Goal: Browse casually

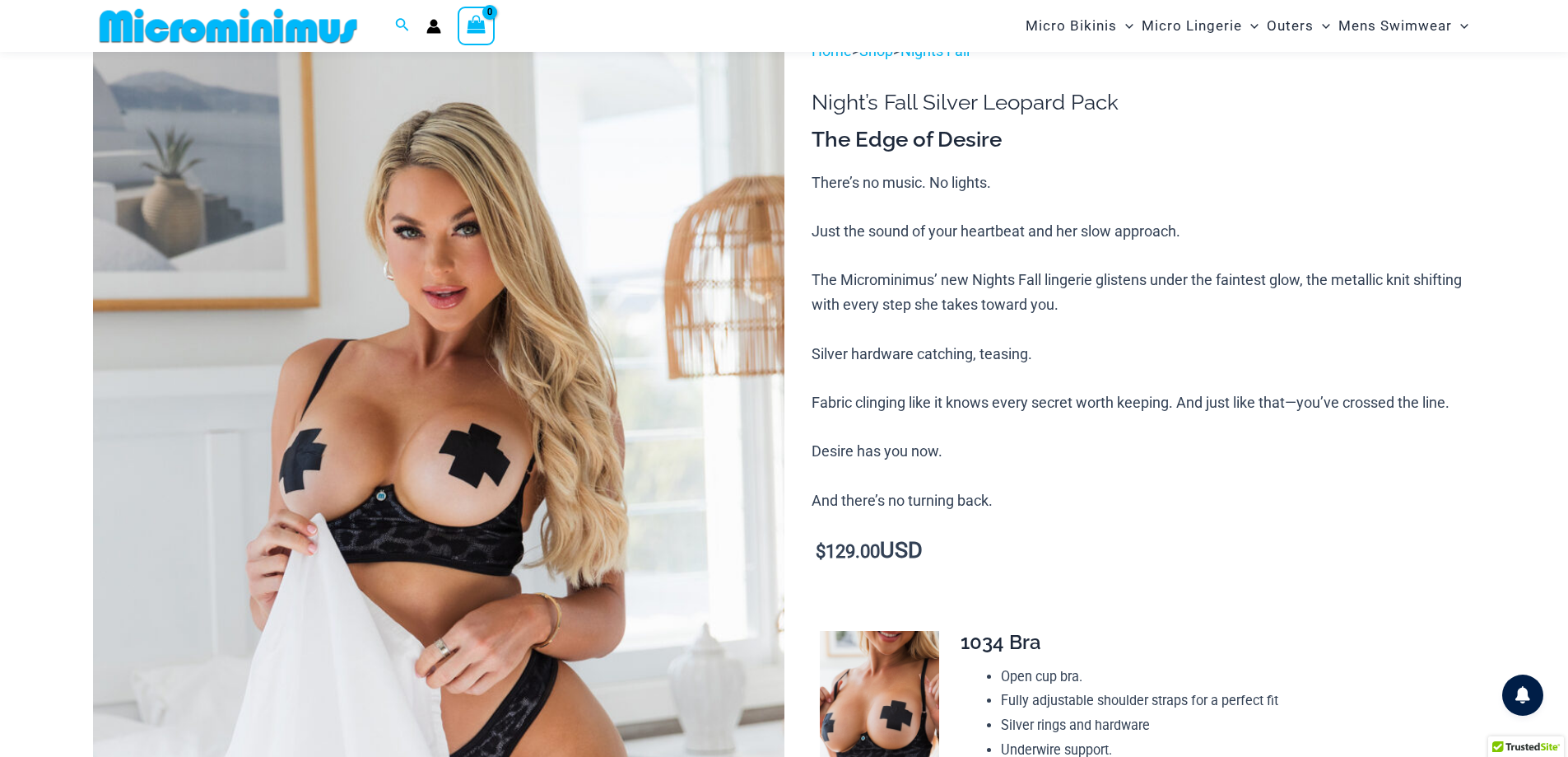
scroll to position [234, 0]
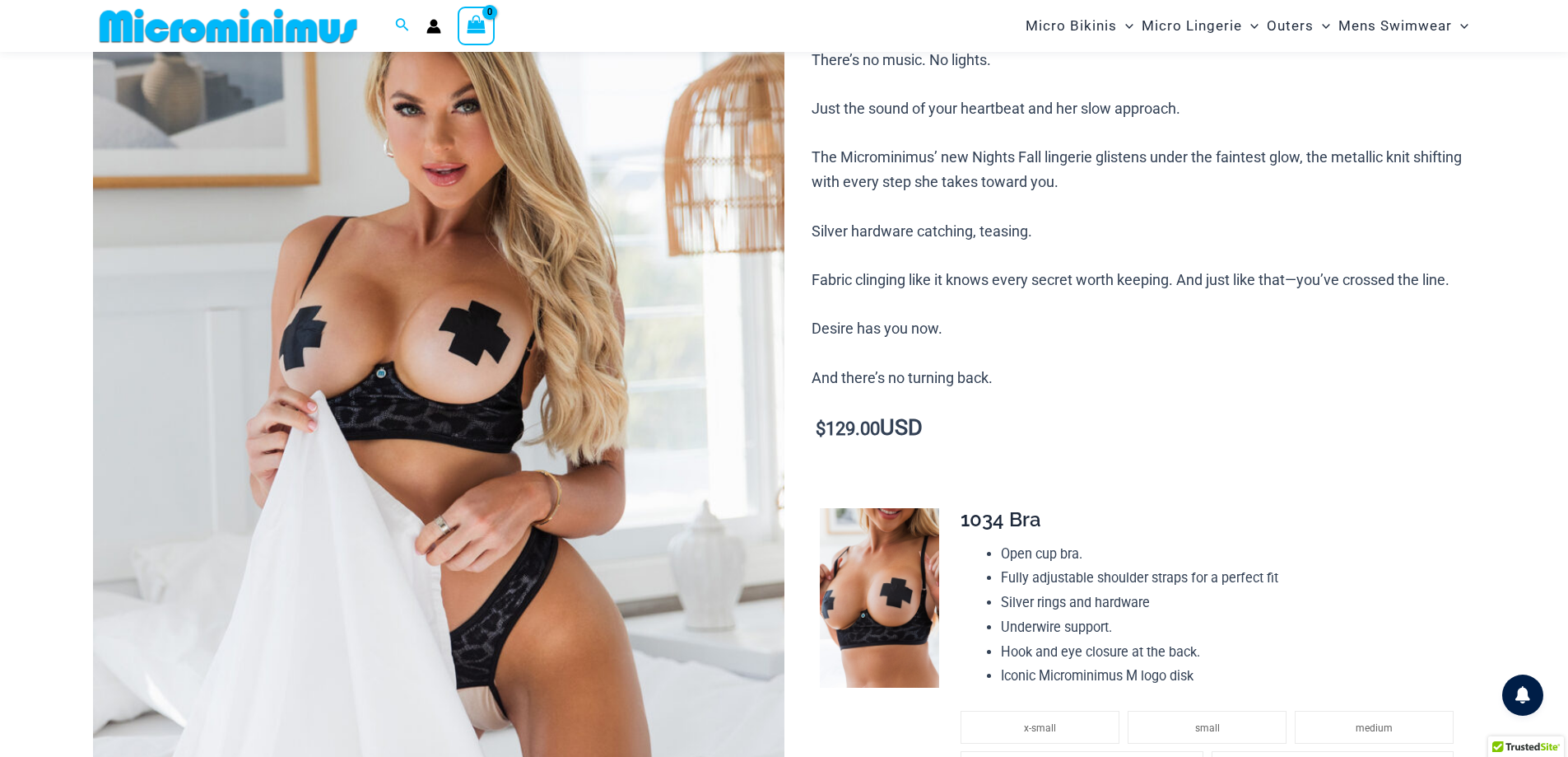
type input "**********"
click at [442, 367] on img at bounding box center [439, 434] width 691 height 1037
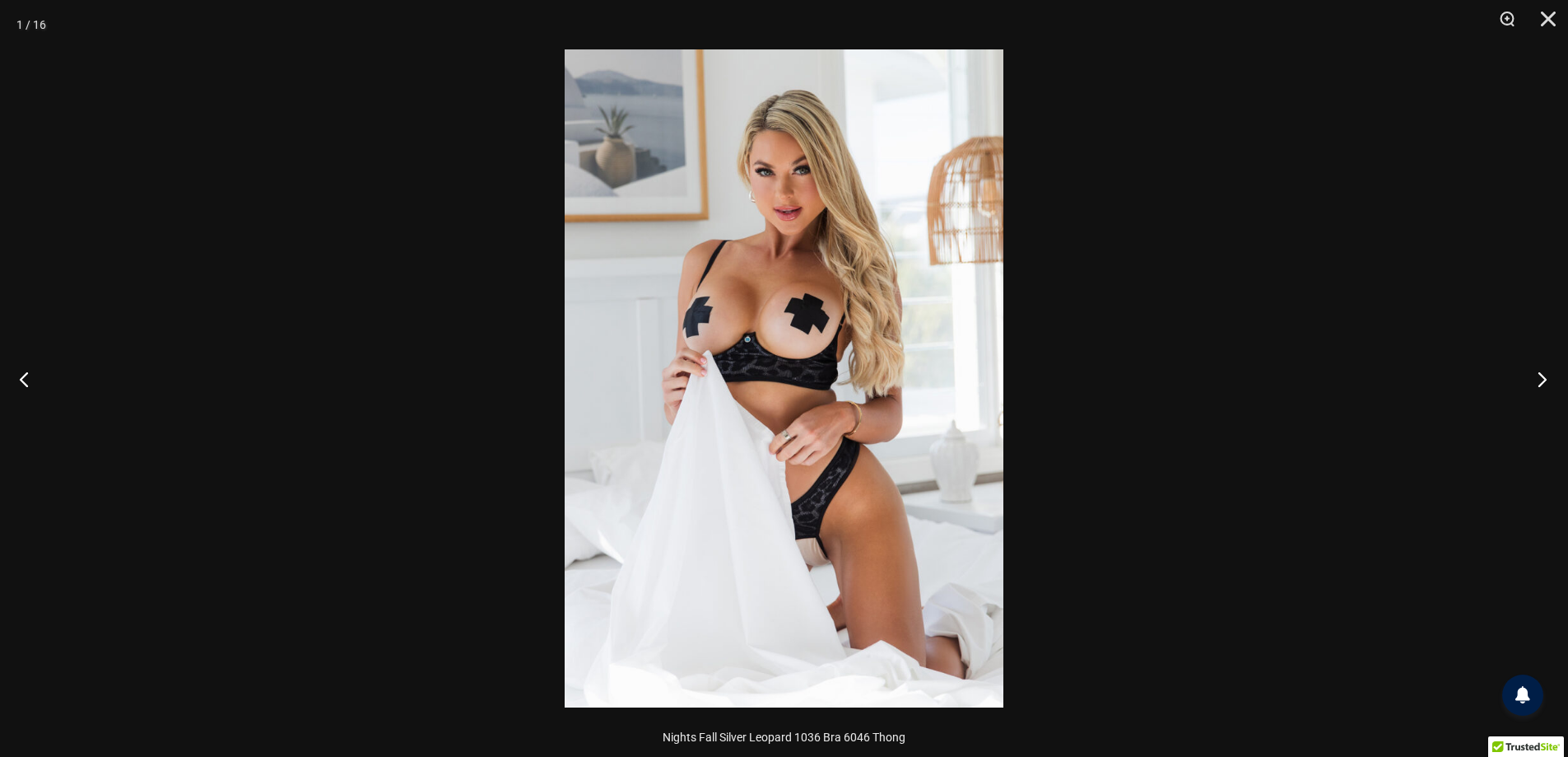
click at [1529, 374] on button "Next" at bounding box center [1537, 378] width 62 height 83
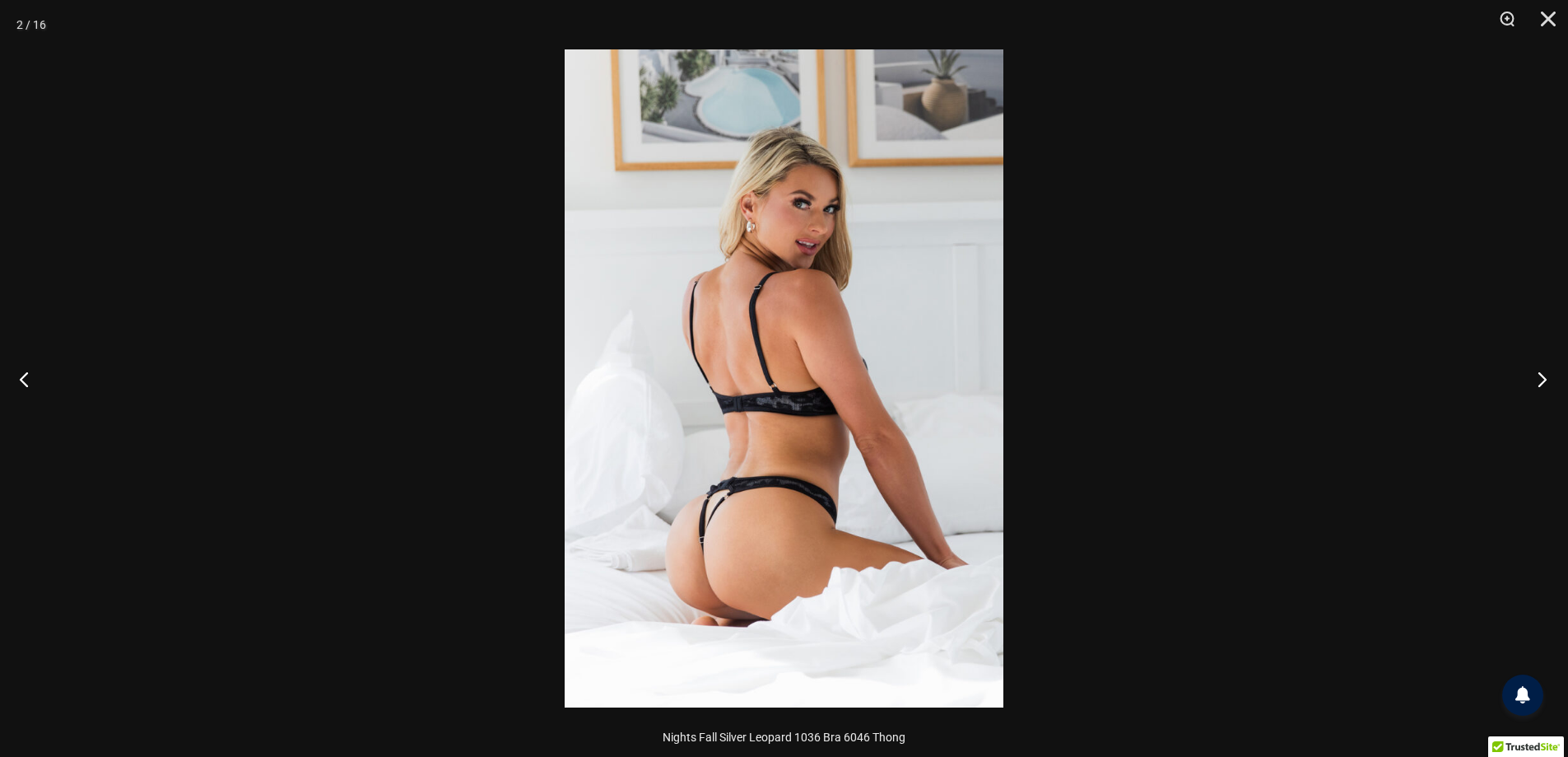
click at [1529, 374] on button "Next" at bounding box center [1537, 378] width 62 height 83
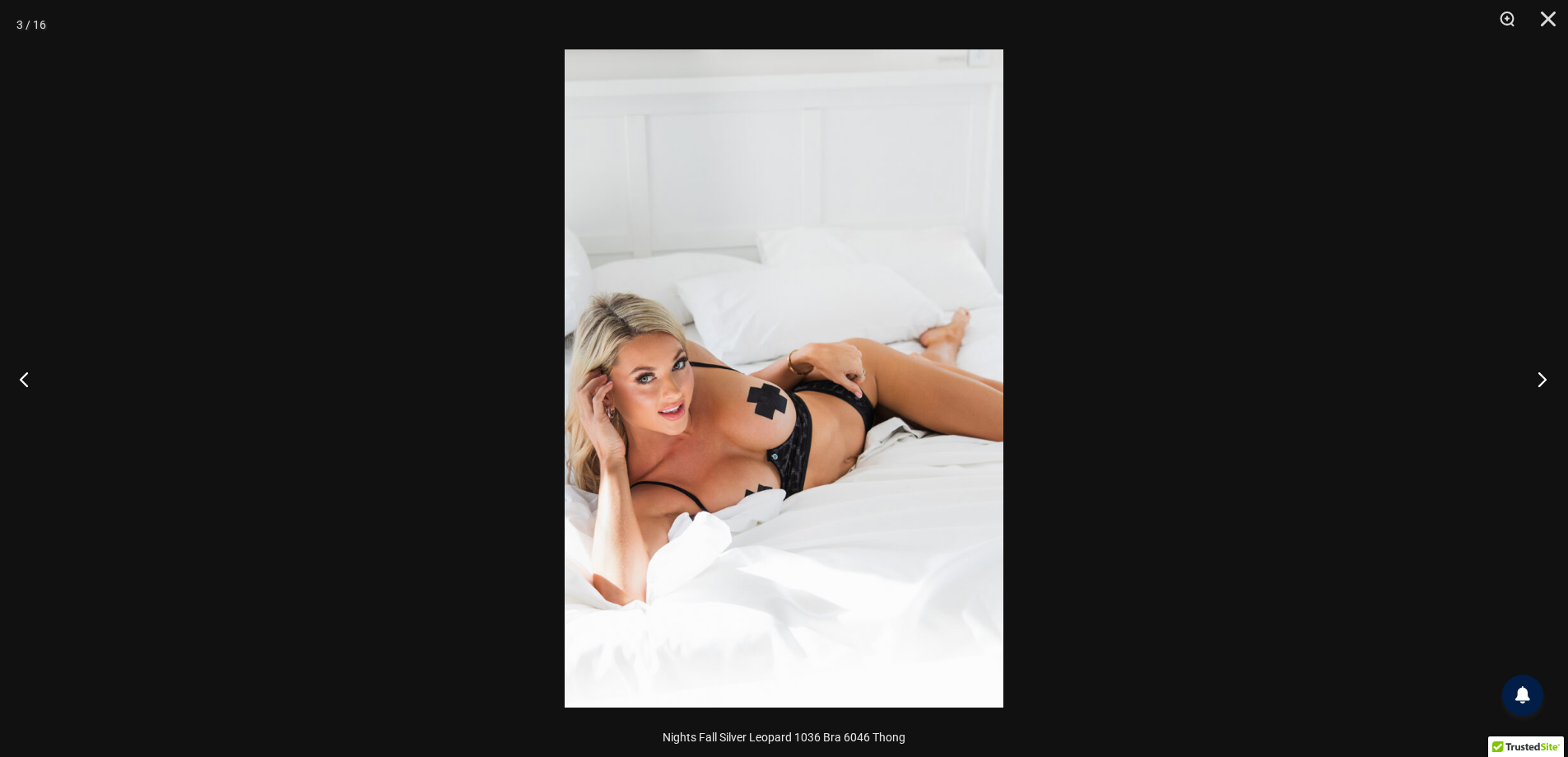
click at [1529, 374] on button "Next" at bounding box center [1537, 378] width 62 height 83
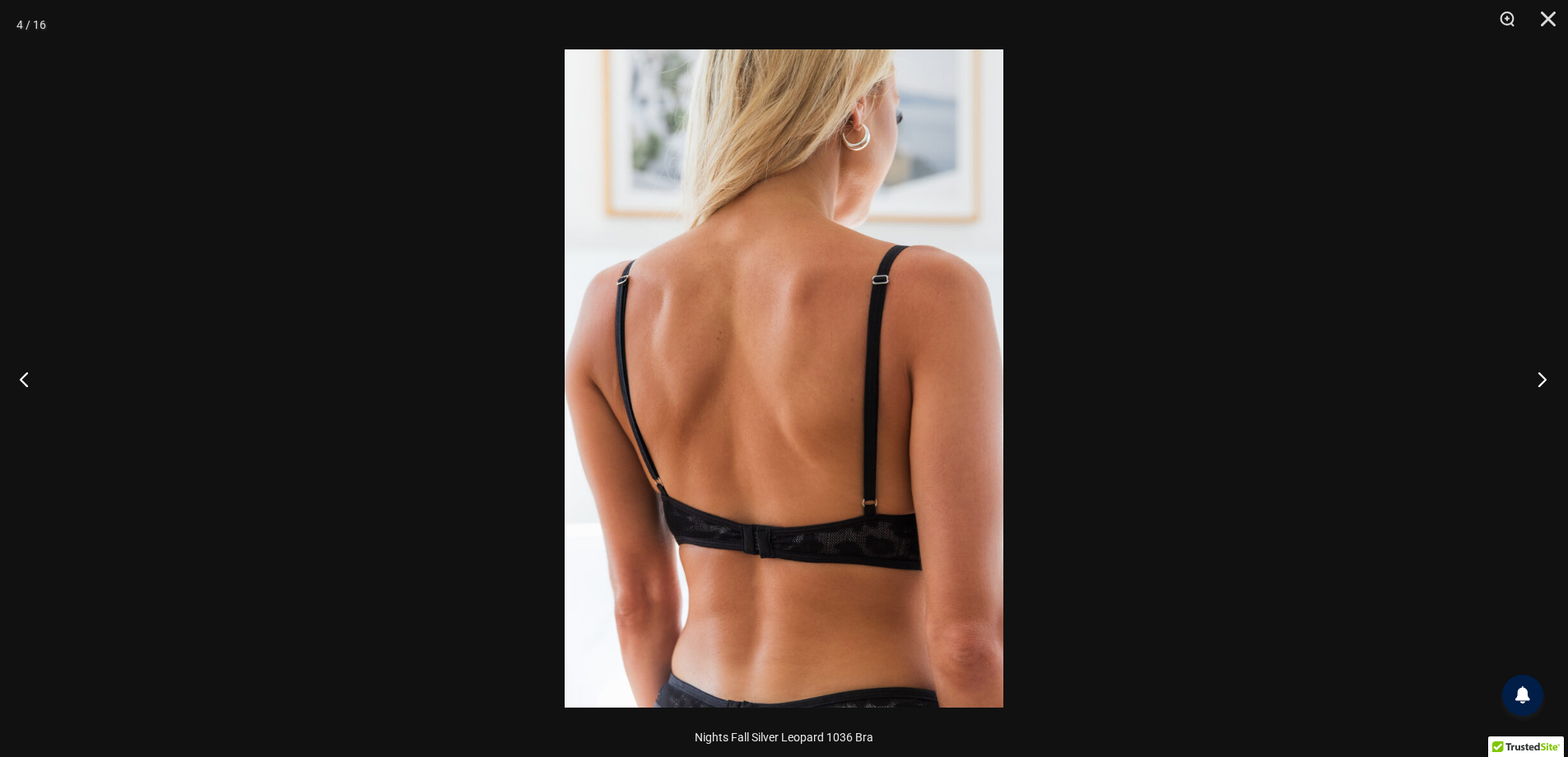
click at [1529, 374] on button "Next" at bounding box center [1537, 378] width 62 height 83
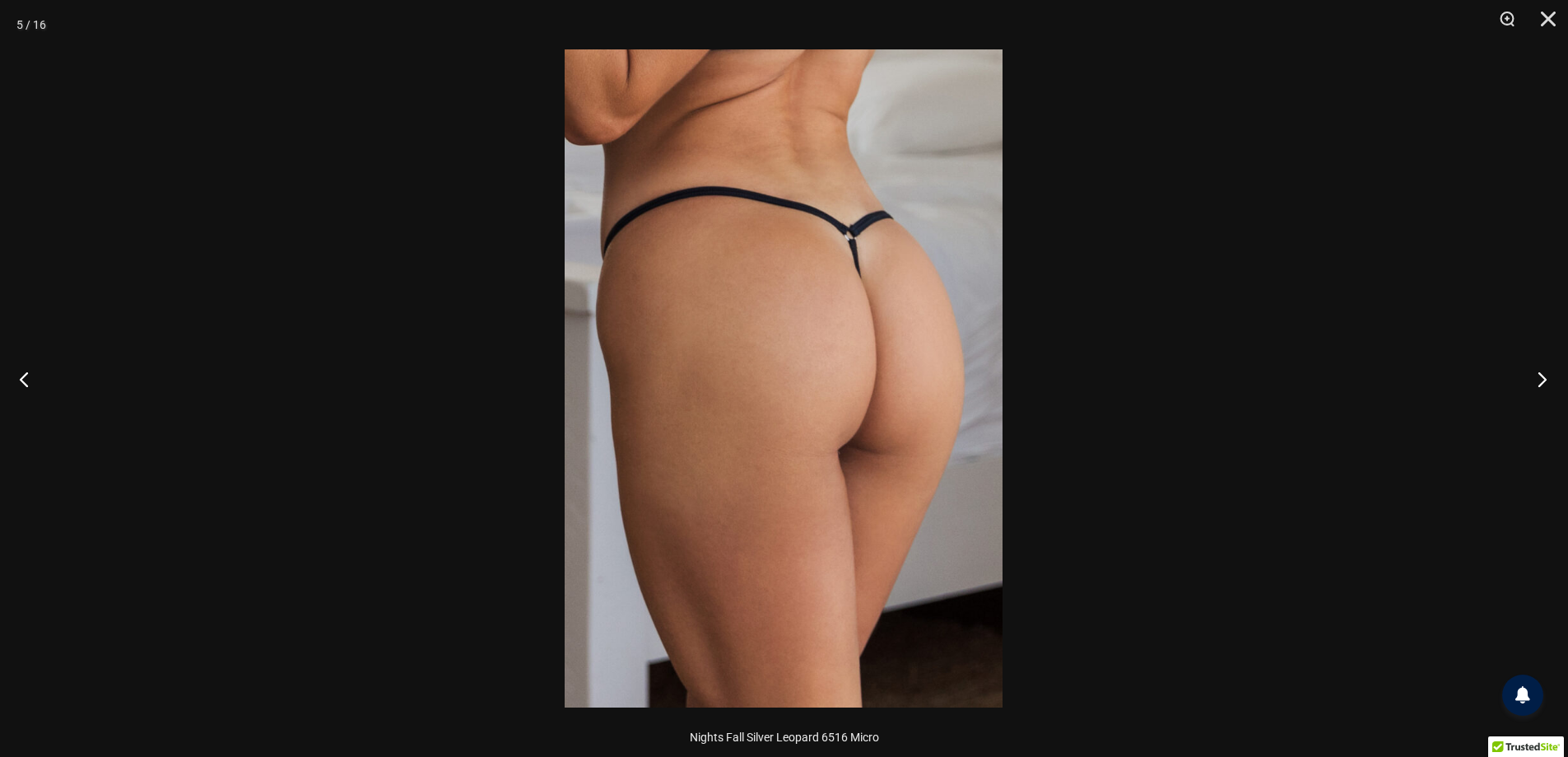
click at [1529, 374] on button "Next" at bounding box center [1537, 378] width 62 height 83
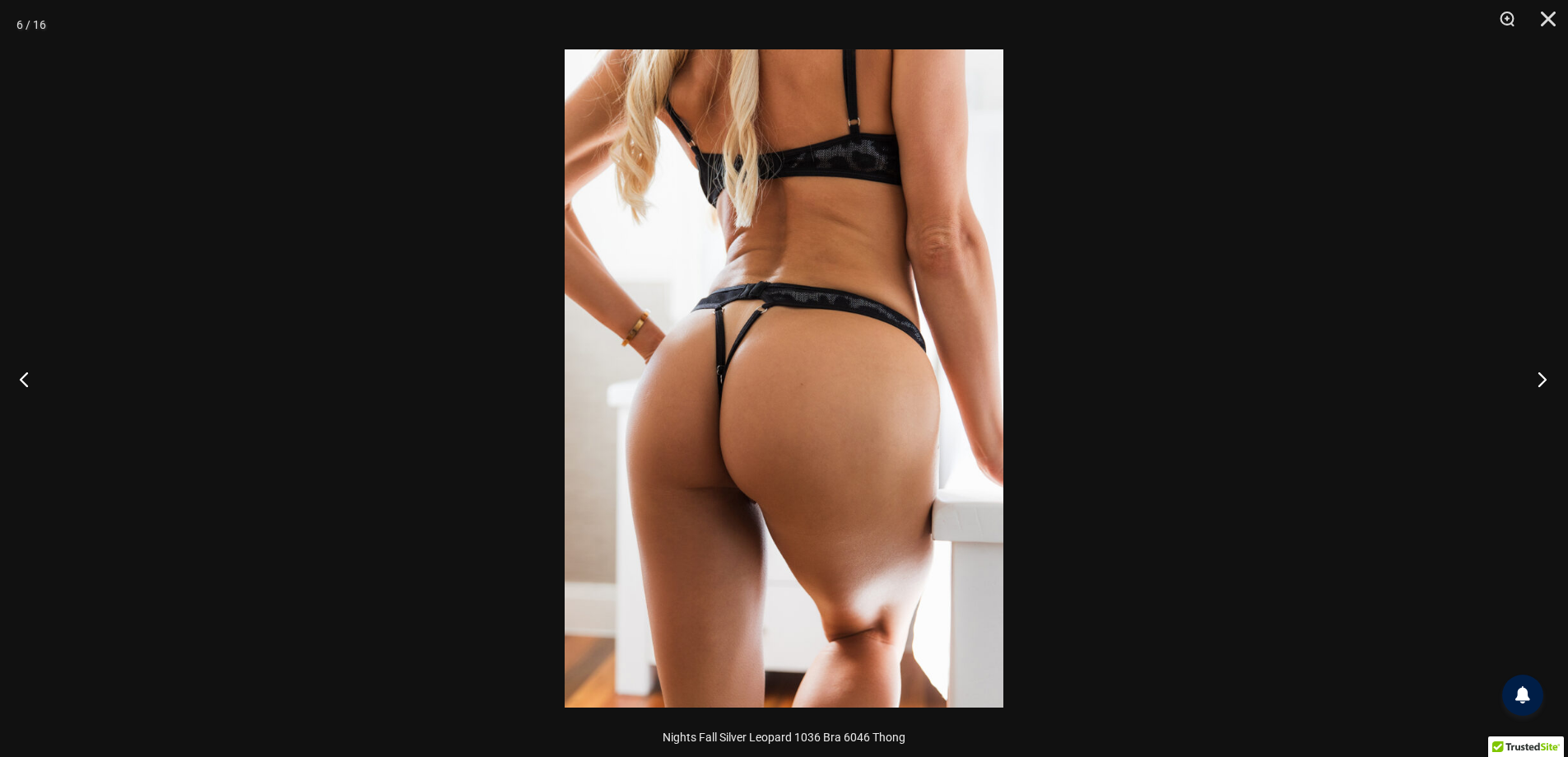
click at [1529, 374] on button "Next" at bounding box center [1537, 378] width 62 height 83
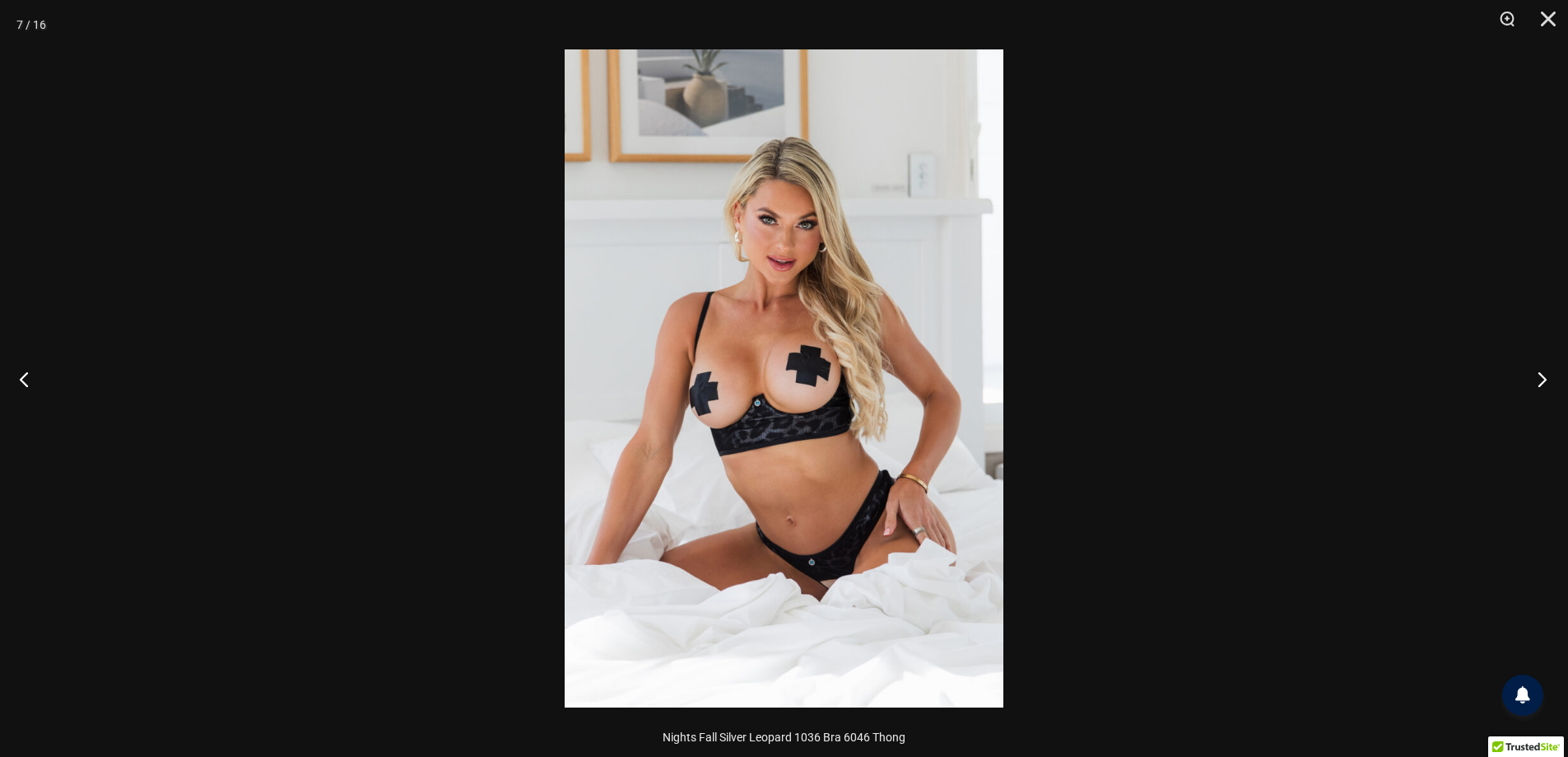
click at [1529, 374] on button "Next" at bounding box center [1537, 378] width 62 height 83
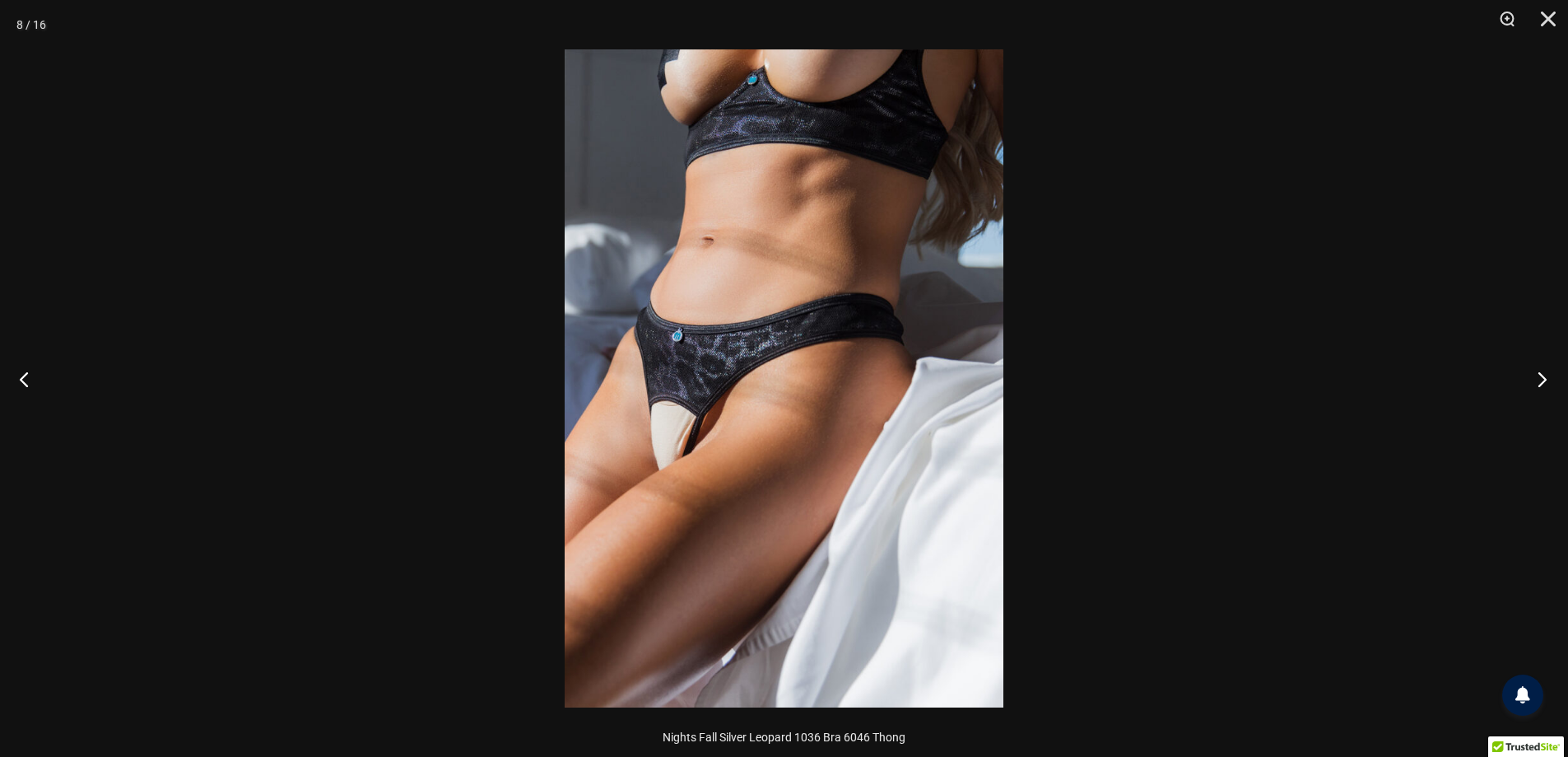
click at [1529, 374] on button "Next" at bounding box center [1537, 378] width 62 height 83
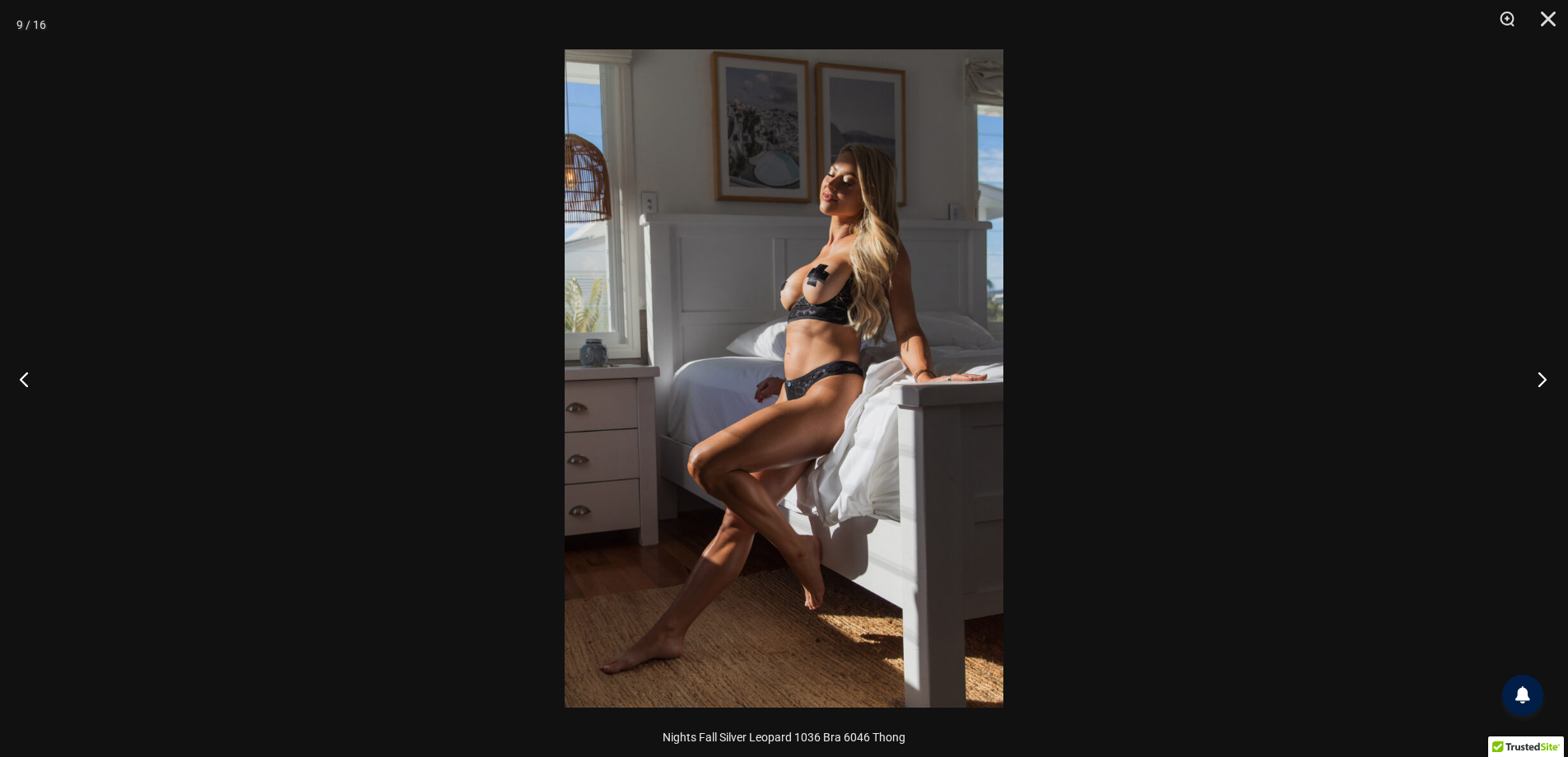
click at [1549, 366] on button "Next" at bounding box center [1537, 378] width 62 height 83
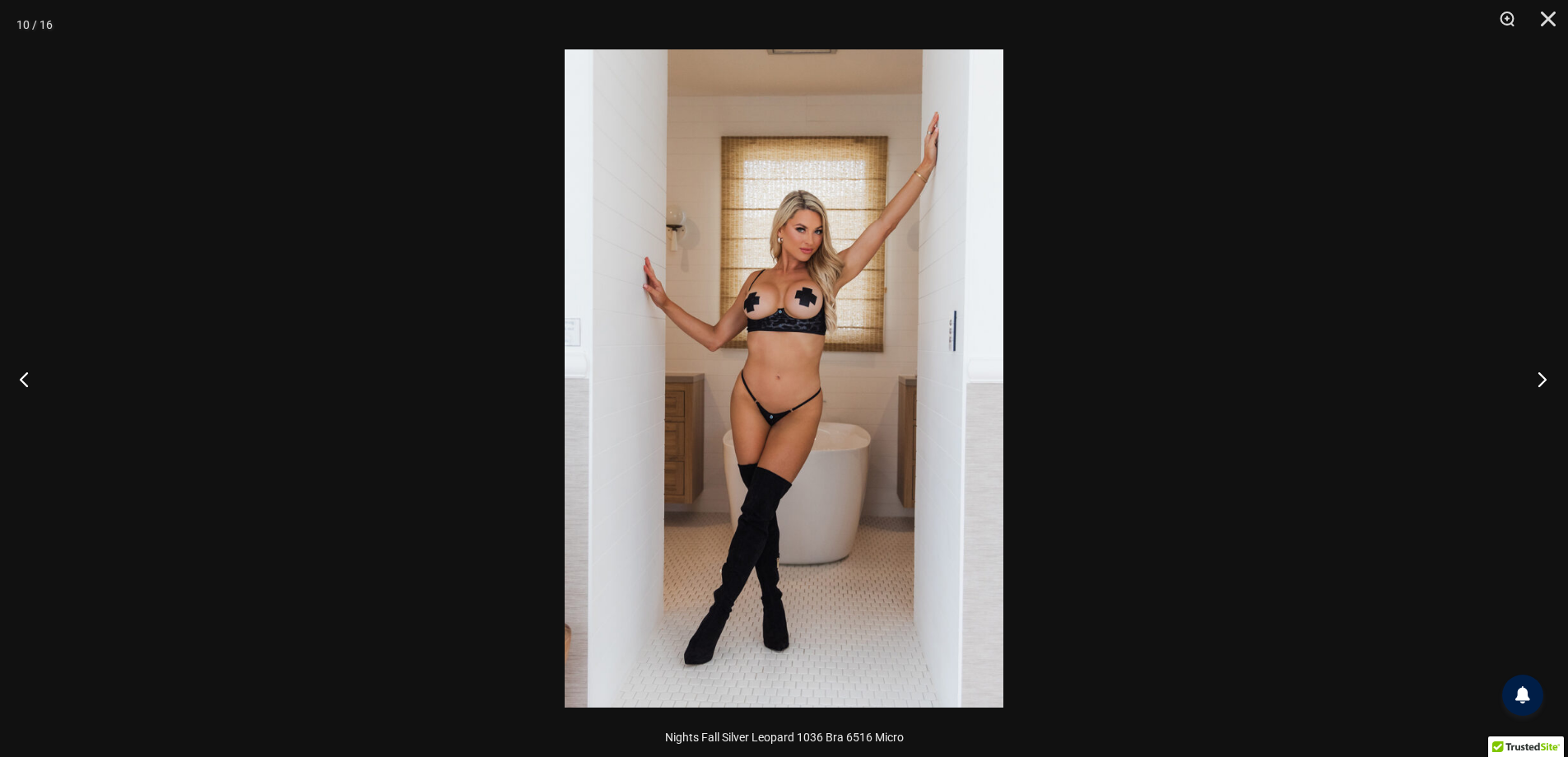
click at [1549, 366] on button "Next" at bounding box center [1537, 378] width 62 height 83
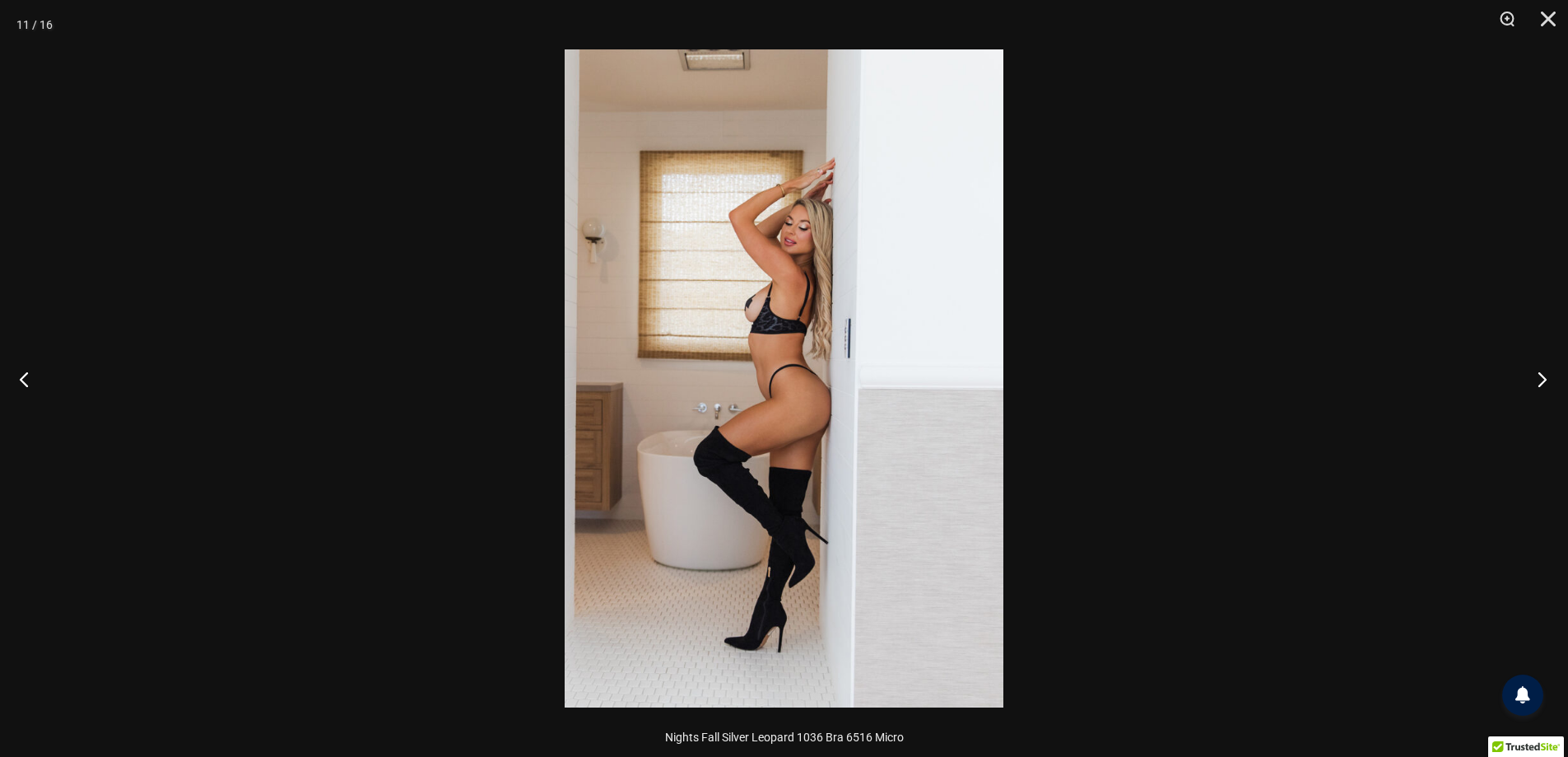
click at [1549, 366] on button "Next" at bounding box center [1537, 378] width 62 height 83
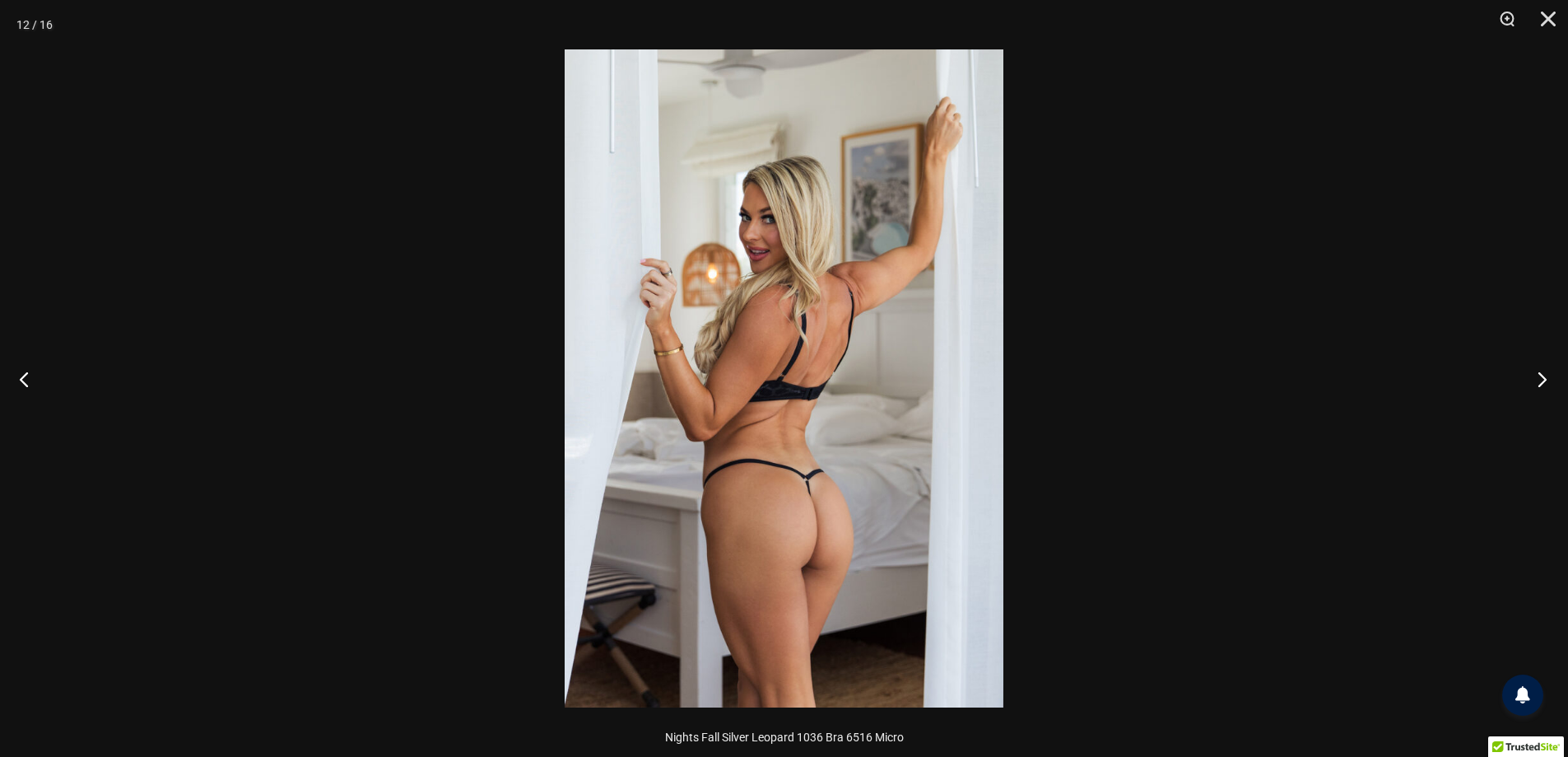
click at [1549, 366] on button "Next" at bounding box center [1537, 378] width 62 height 83
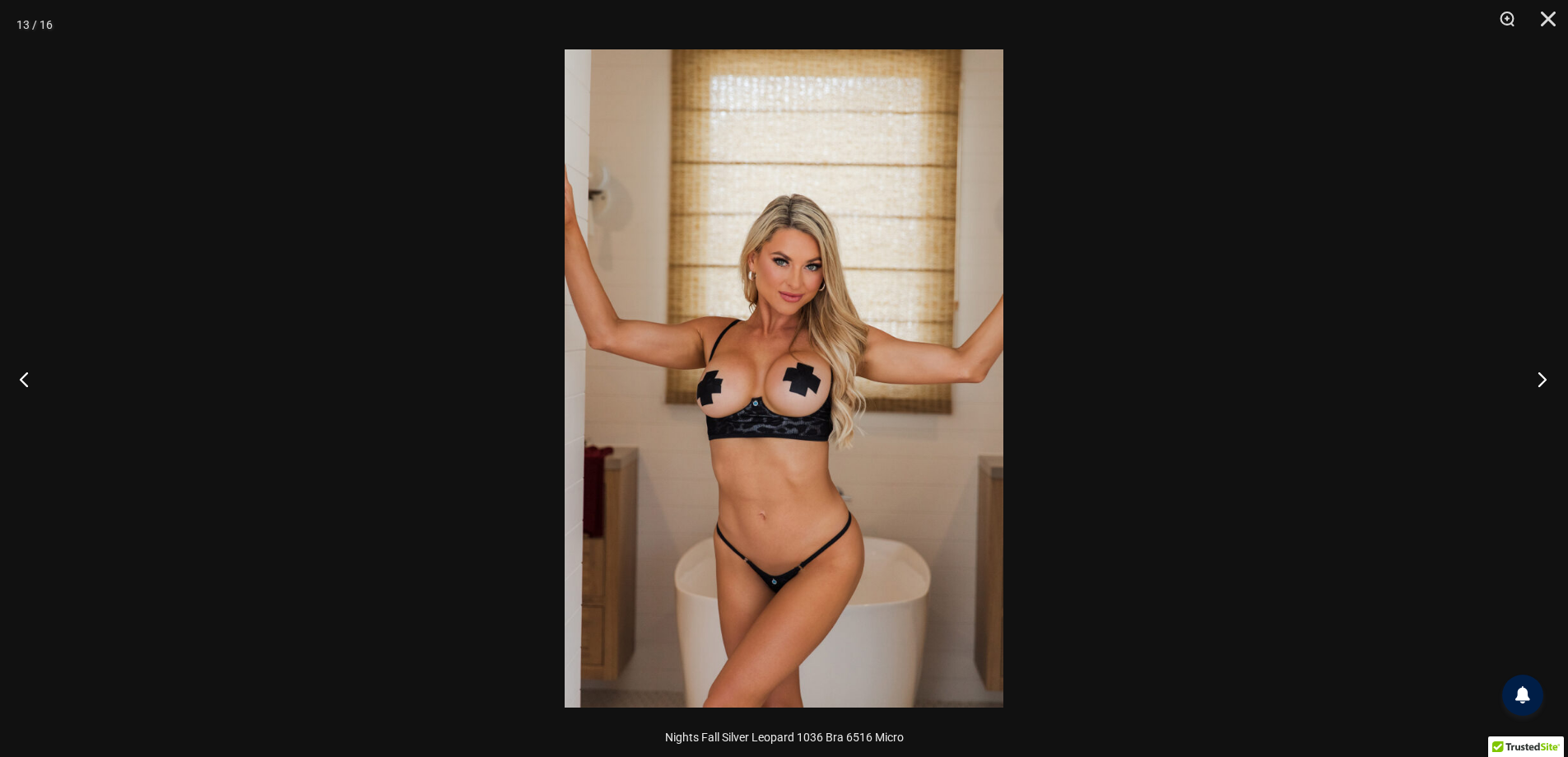
click at [1549, 366] on button "Next" at bounding box center [1537, 378] width 62 height 83
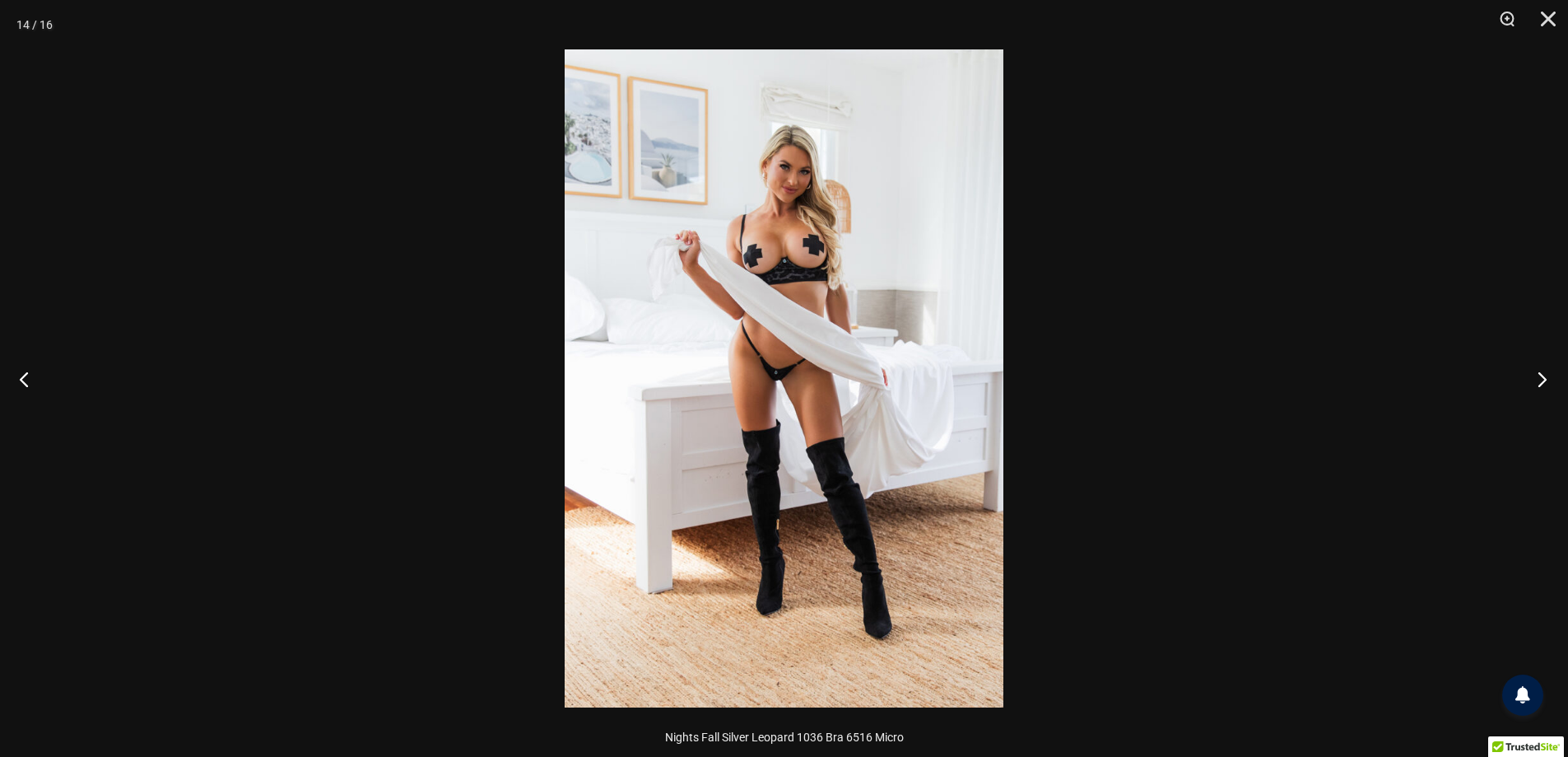
click at [1549, 366] on button "Next" at bounding box center [1537, 378] width 62 height 83
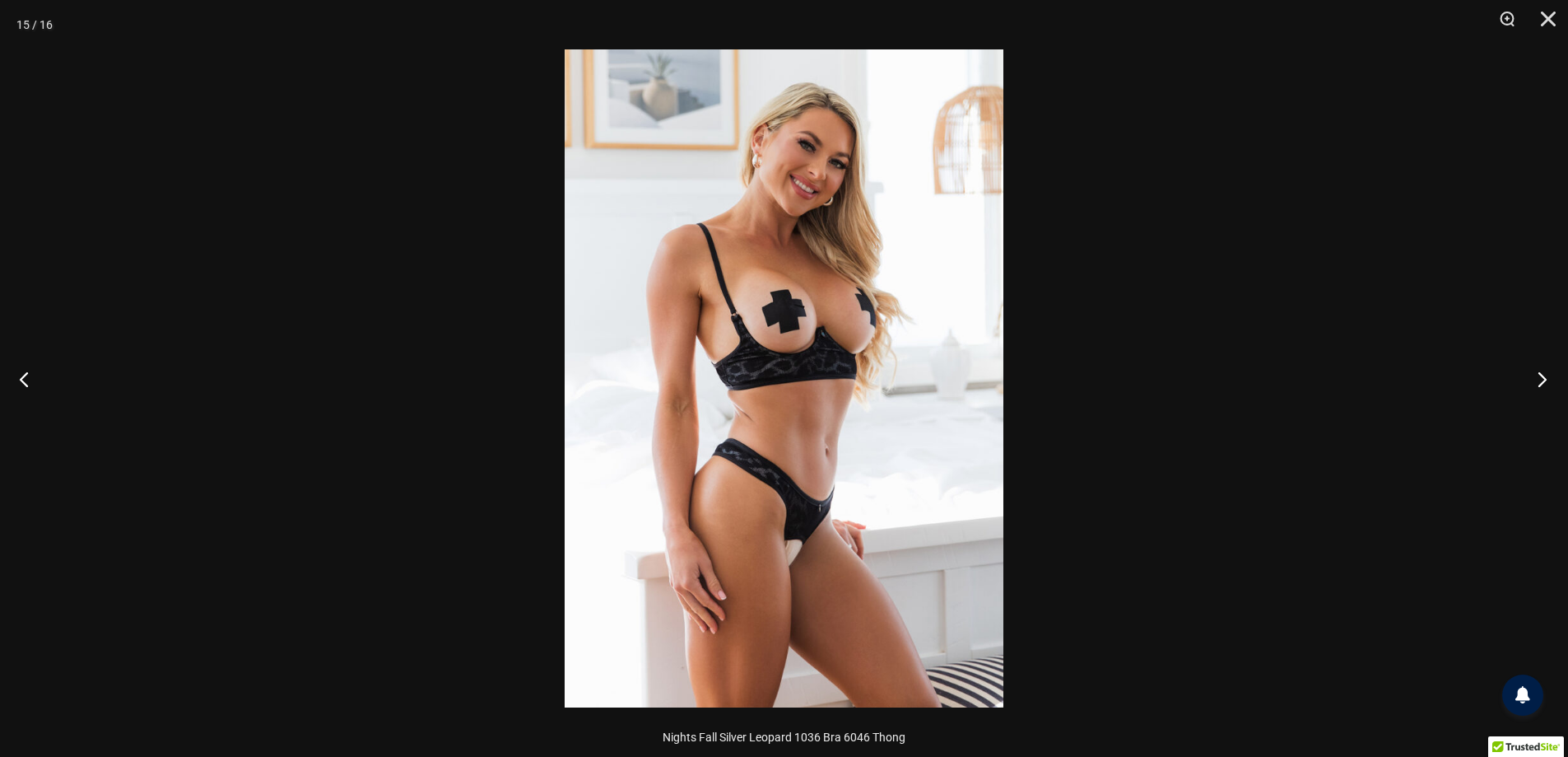
click at [1549, 366] on button "Next" at bounding box center [1537, 378] width 62 height 83
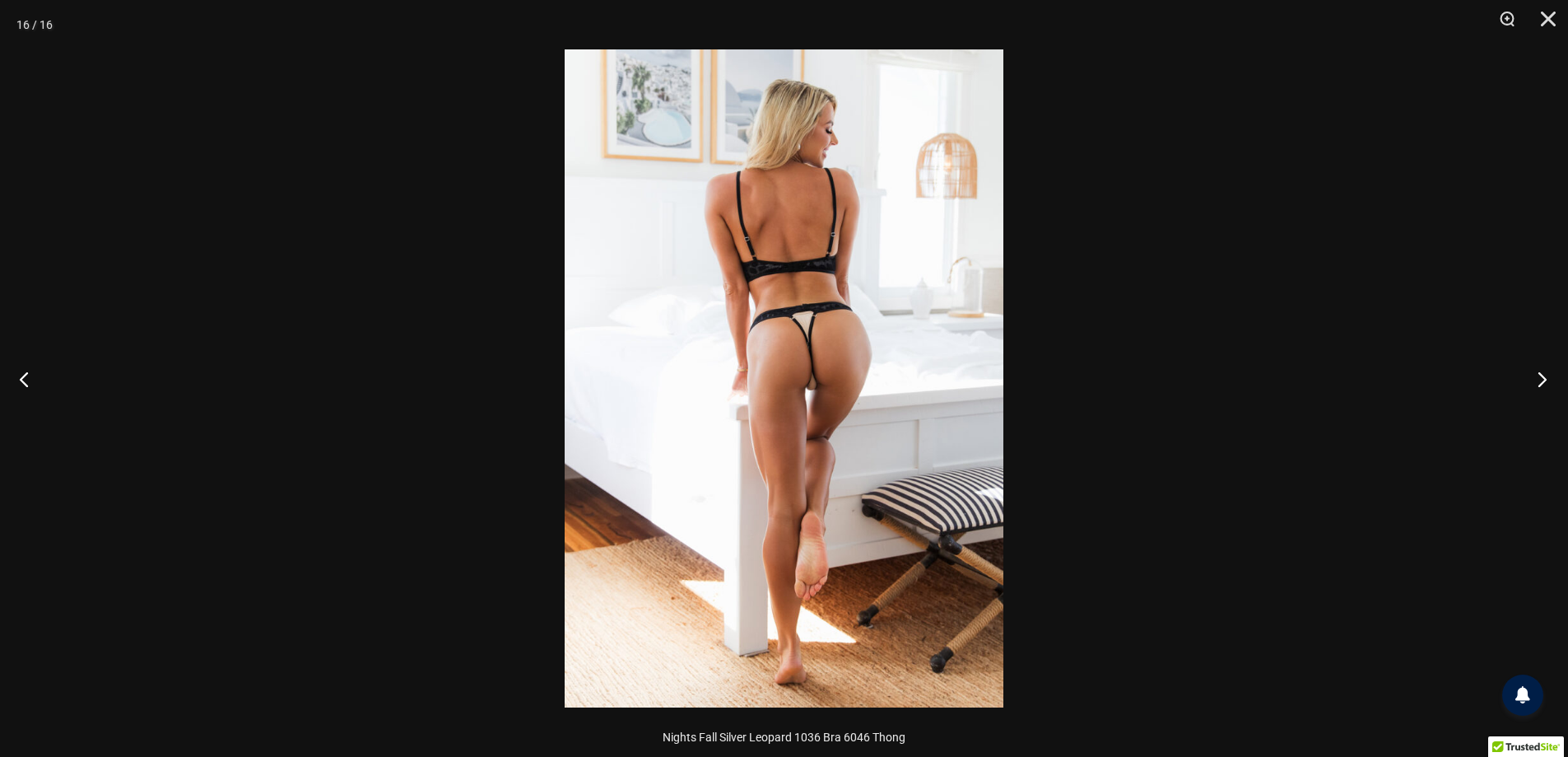
click at [1549, 366] on button "Next" at bounding box center [1537, 378] width 62 height 83
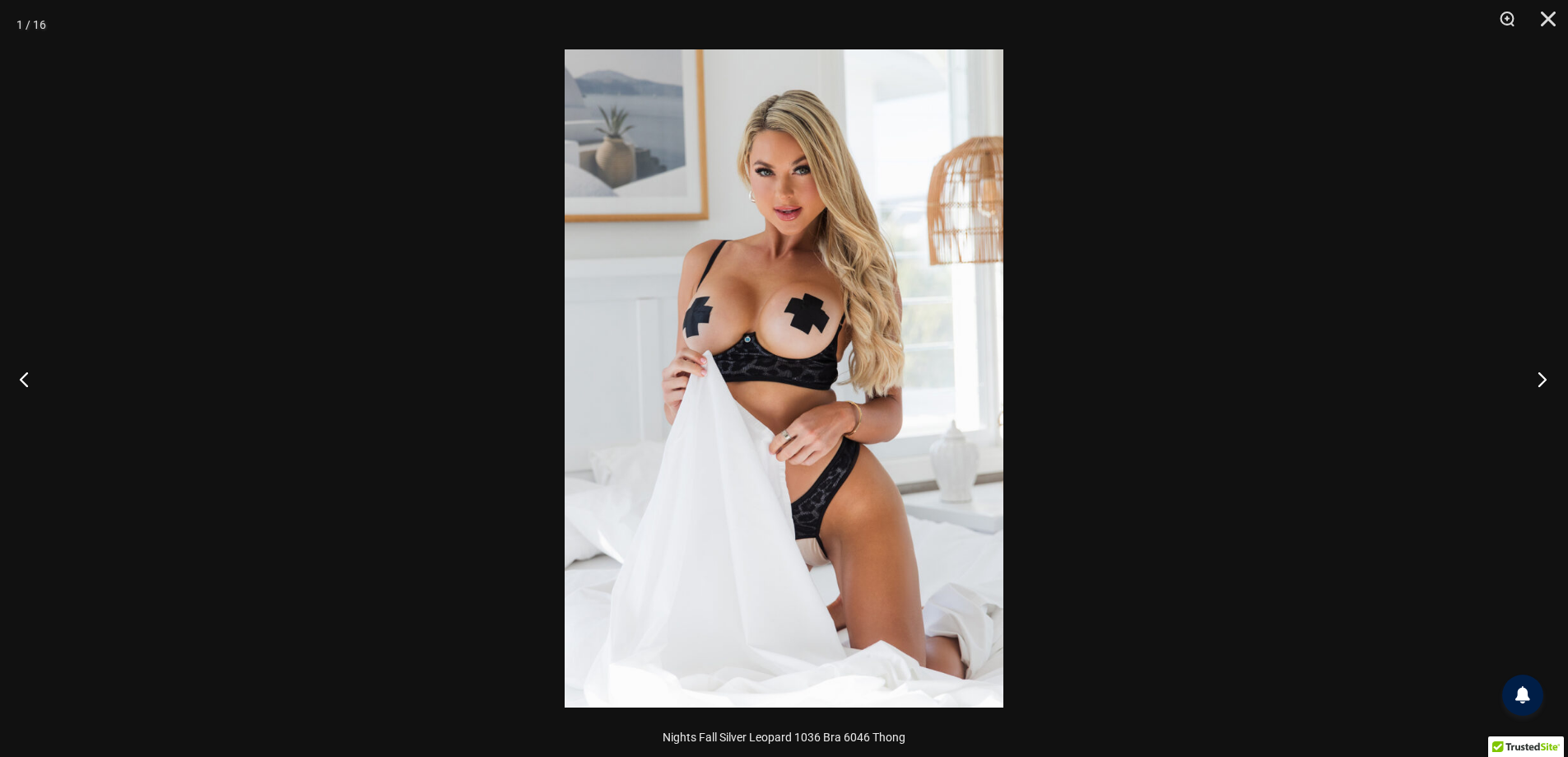
click at [1549, 366] on button "Next" at bounding box center [1537, 378] width 62 height 83
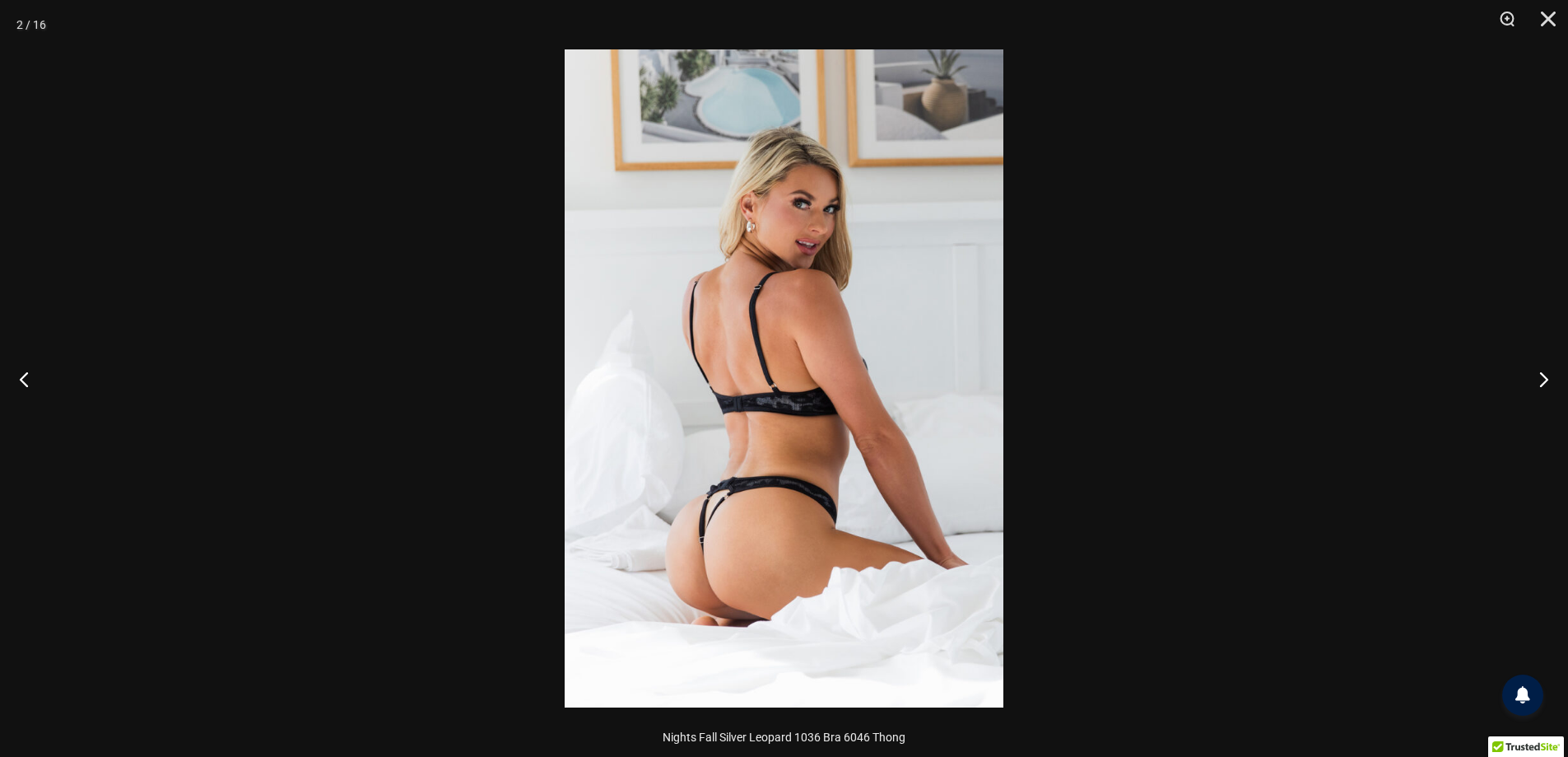
click at [1343, 354] on div at bounding box center [784, 378] width 1568 height 757
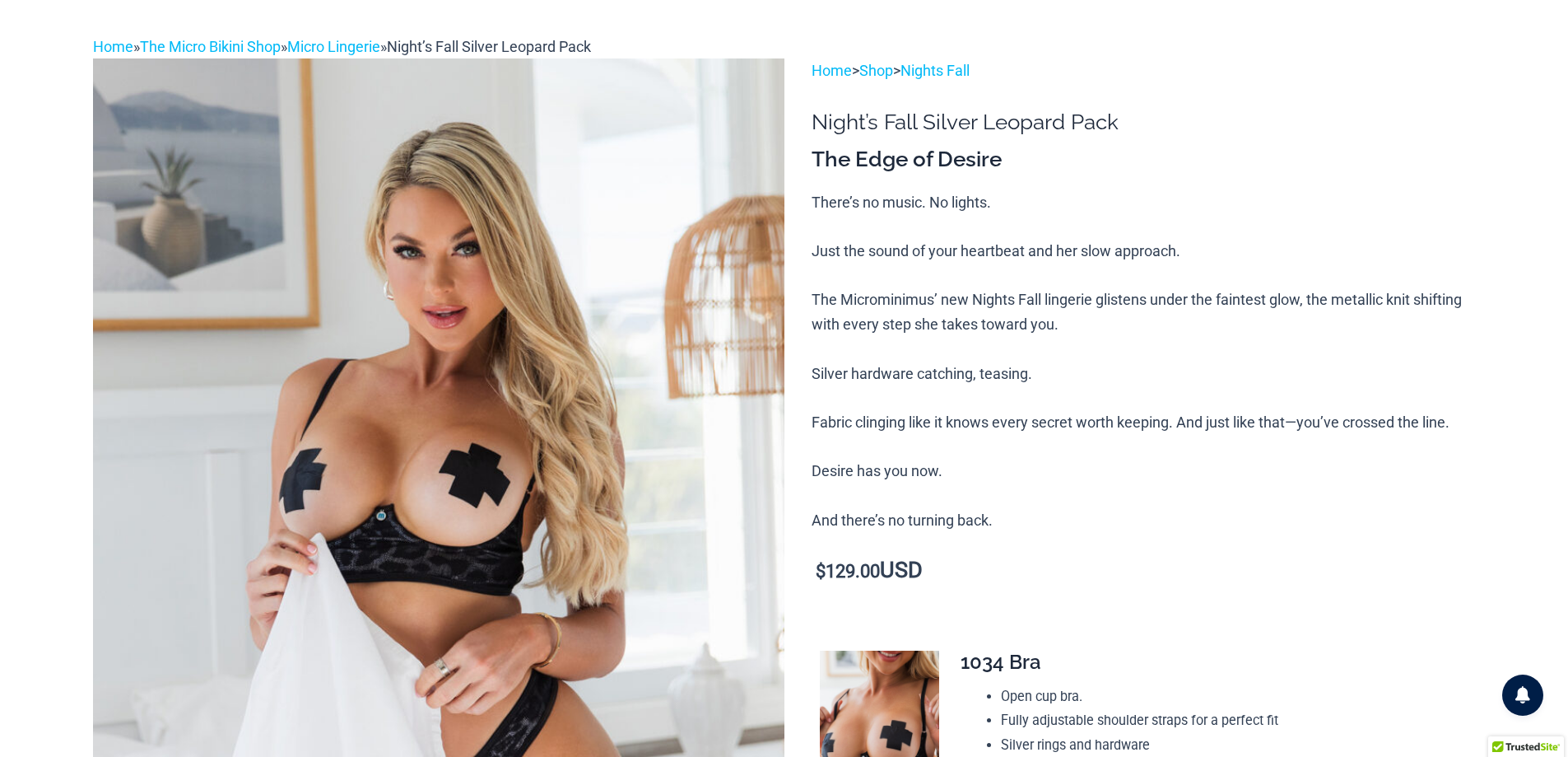
scroll to position [0, 0]
